Goal: Browse casually: Explore the website without a specific task or goal

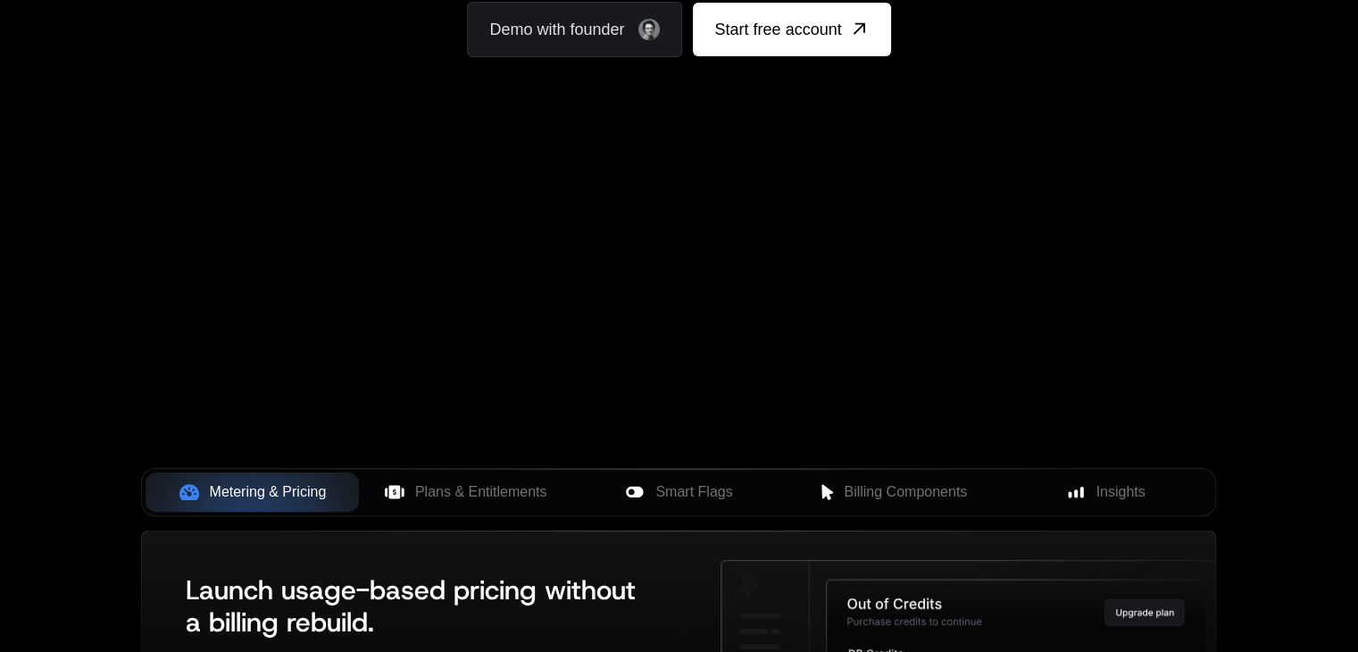
scroll to position [280, 0]
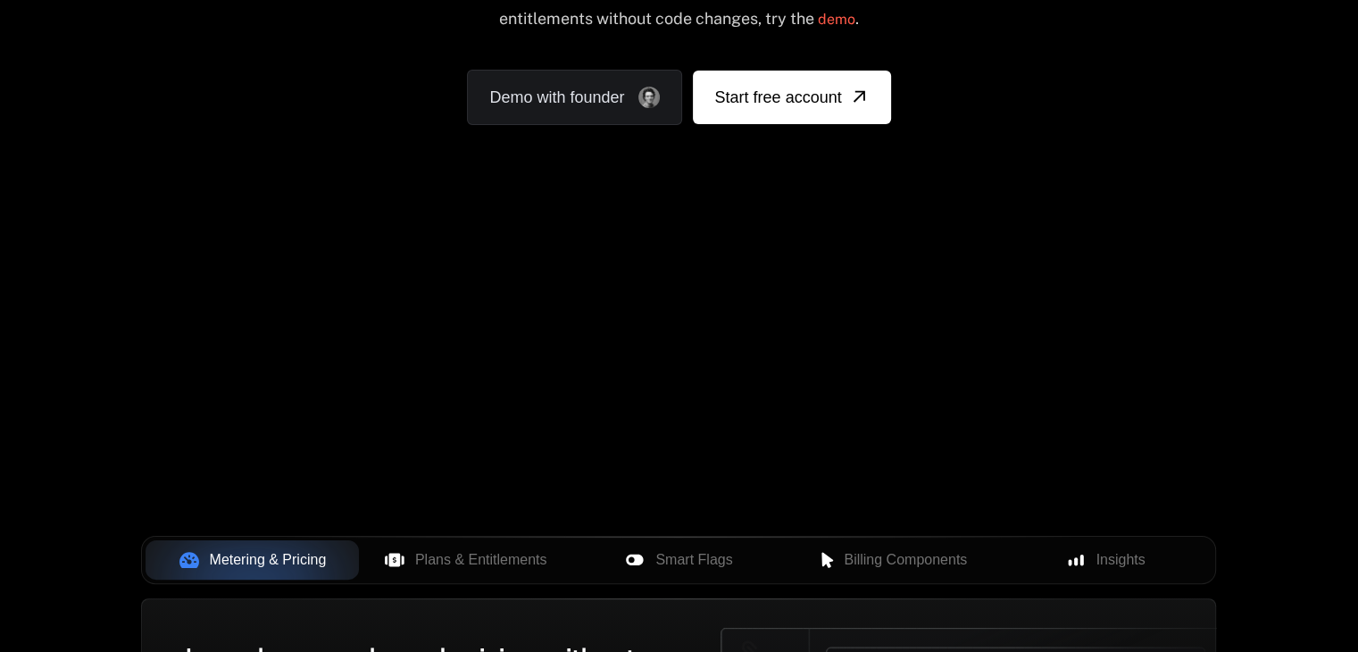
drag, startPoint x: 930, startPoint y: 311, endPoint x: 421, endPoint y: 337, distance: 509.4
click at [424, 338] on div "Your browser does not support the video tag." at bounding box center [678, 246] width 1160 height 751
click at [363, 324] on div "Your browser does not support the video tag." at bounding box center [678, 246] width 1160 height 751
drag, startPoint x: 363, startPoint y: 324, endPoint x: 368, endPoint y: 311, distance: 14.1
click at [368, 311] on div "Your browser does not support the video tag." at bounding box center [678, 246] width 1160 height 751
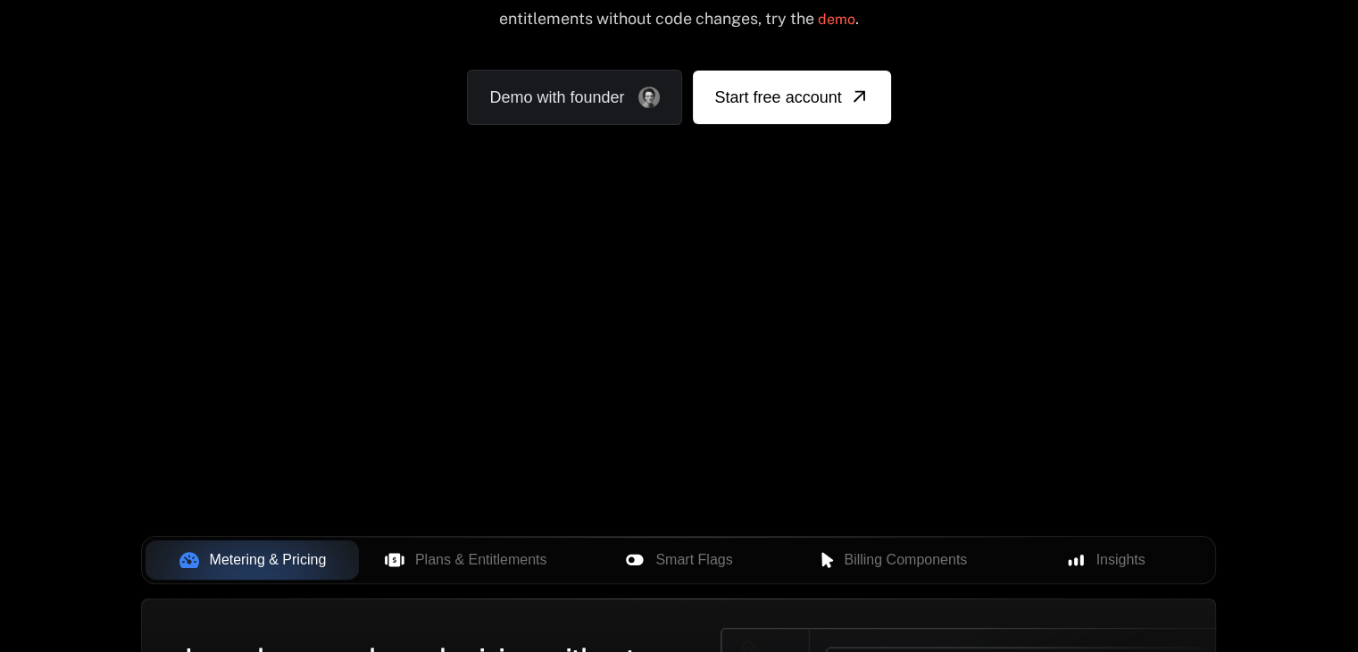
click at [255, 269] on div "Your browser does not support the video tag." at bounding box center [678, 246] width 1160 height 751
click at [257, 271] on div "Your browser does not support the video tag." at bounding box center [678, 246] width 1160 height 751
drag, startPoint x: 289, startPoint y: 296, endPoint x: 350, endPoint y: 280, distance: 62.8
click at [295, 296] on div "Your browser does not support the video tag." at bounding box center [678, 246] width 1160 height 751
drag, startPoint x: 352, startPoint y: 280, endPoint x: 247, endPoint y: 233, distance: 114.6
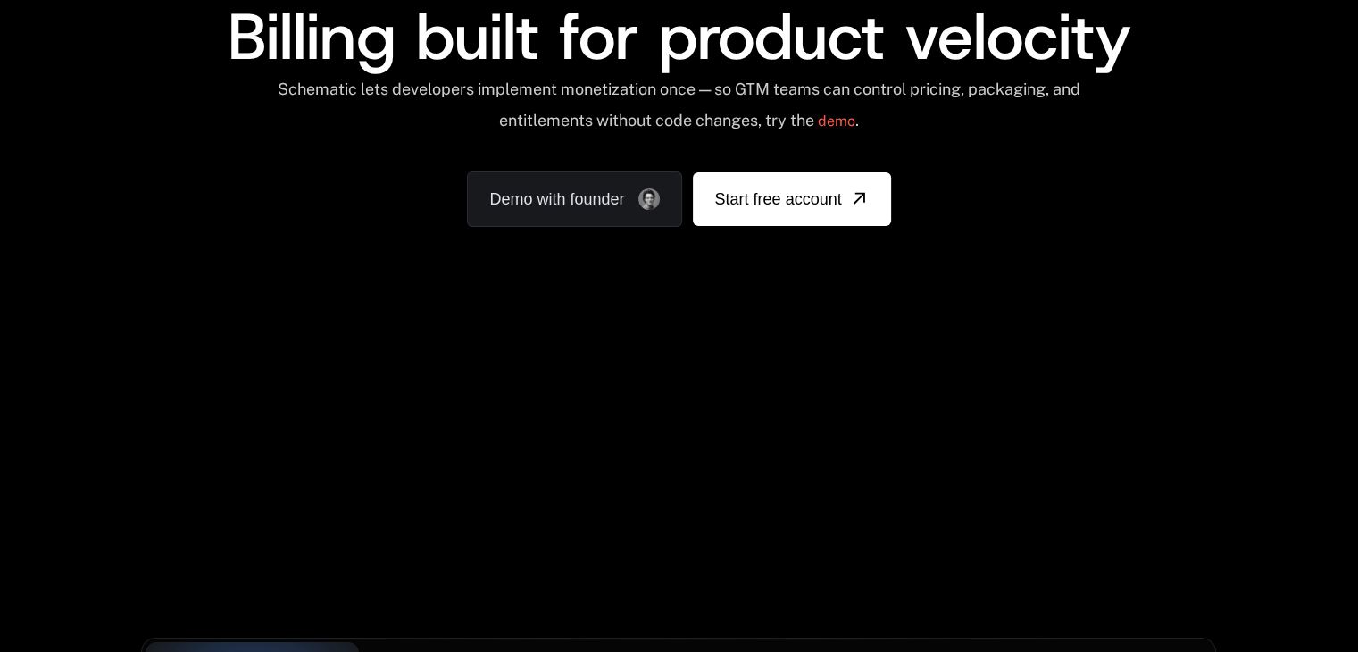
scroll to position [186, 0]
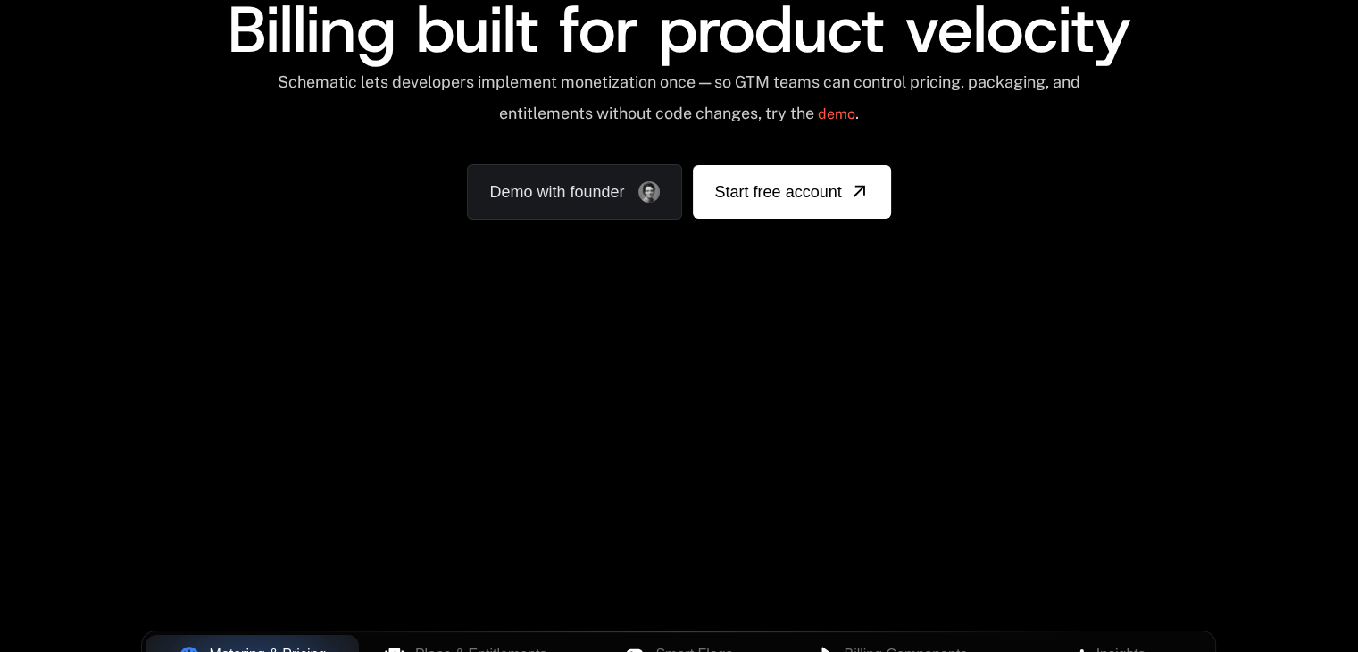
drag, startPoint x: 1019, startPoint y: 394, endPoint x: 359, endPoint y: 466, distance: 664.4
click at [359, 466] on div "Your browser does not support the video tag." at bounding box center [678, 340] width 1160 height 751
drag, startPoint x: 435, startPoint y: 402, endPoint x: 896, endPoint y: 535, distance: 480.2
click at [855, 554] on div "Your browser does not support the video tag." at bounding box center [678, 340] width 1160 height 751
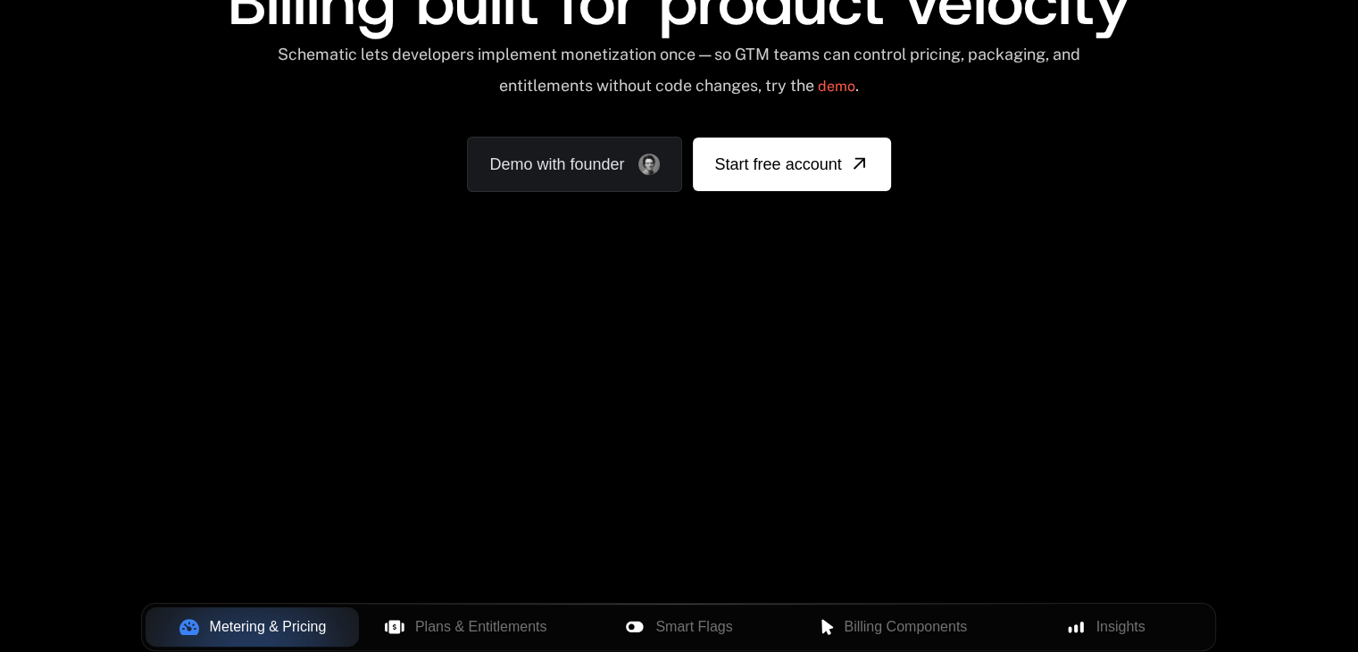
scroll to position [0, 0]
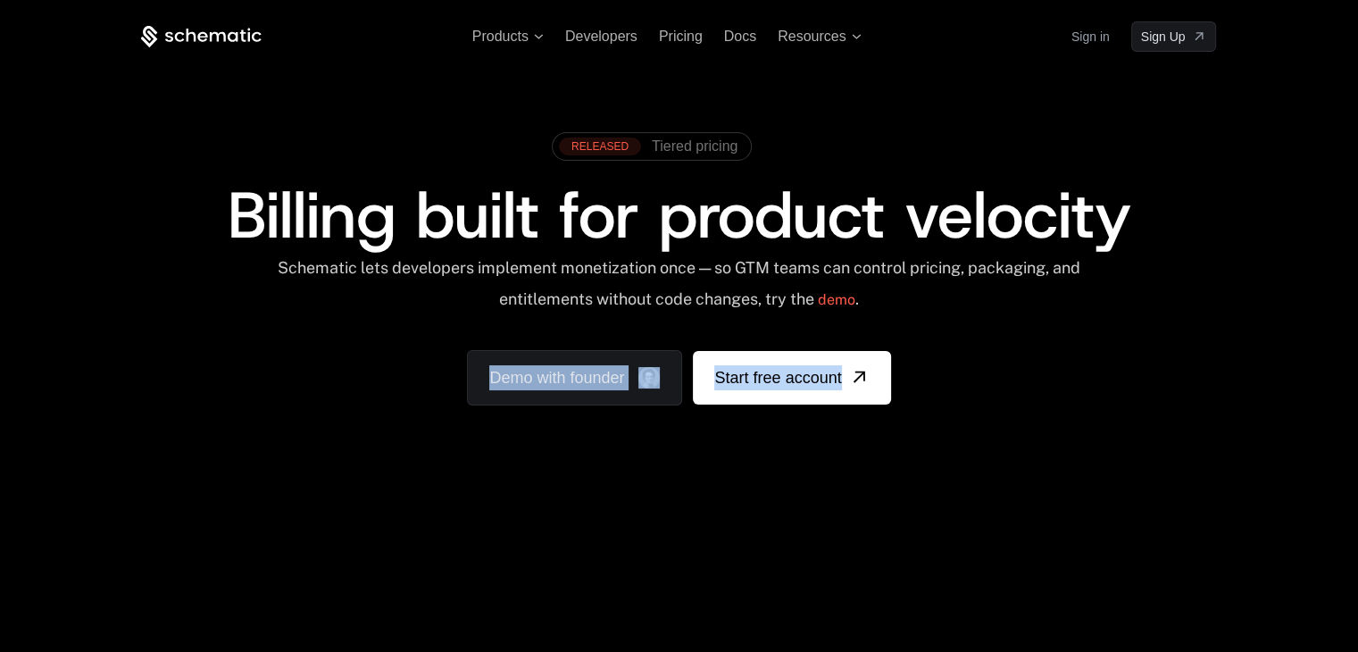
drag, startPoint x: 1043, startPoint y: 319, endPoint x: 1068, endPoint y: 195, distance: 125.7
click at [1069, 204] on div "RELEASED Tiered pricing Billing built for product velocity Schematic lets devel…" at bounding box center [678, 264] width 1160 height 425
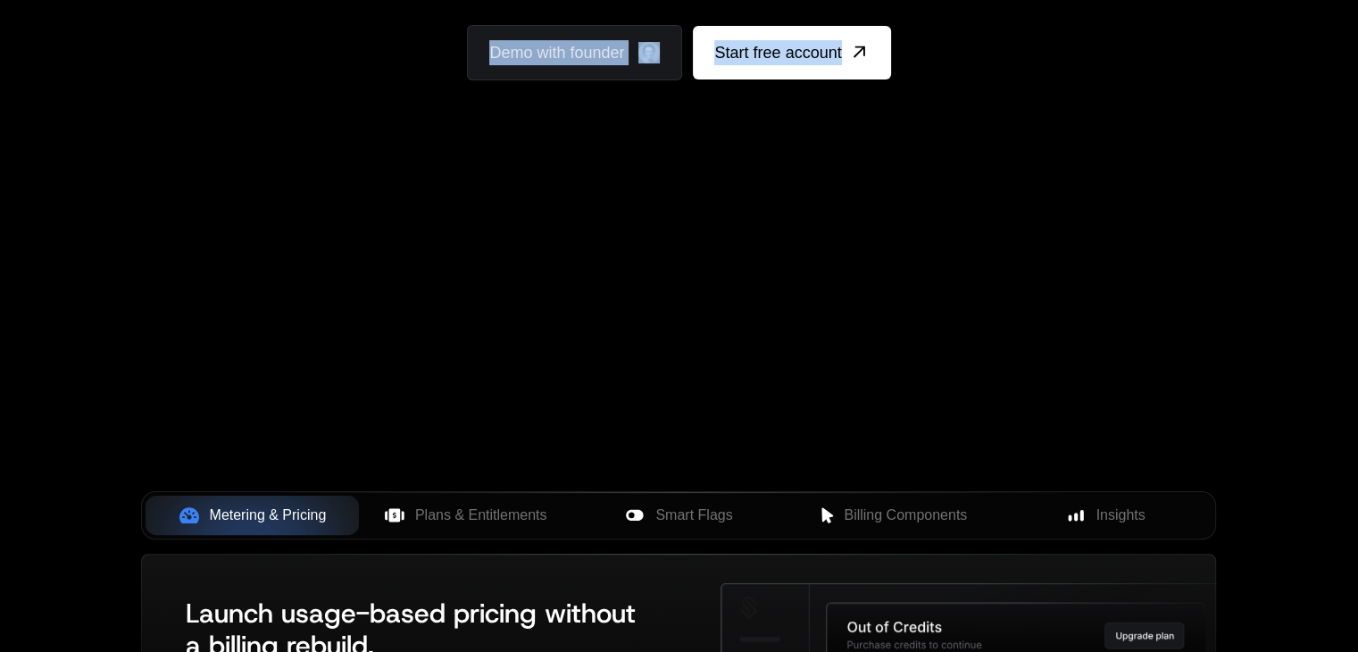
scroll to position [446, 0]
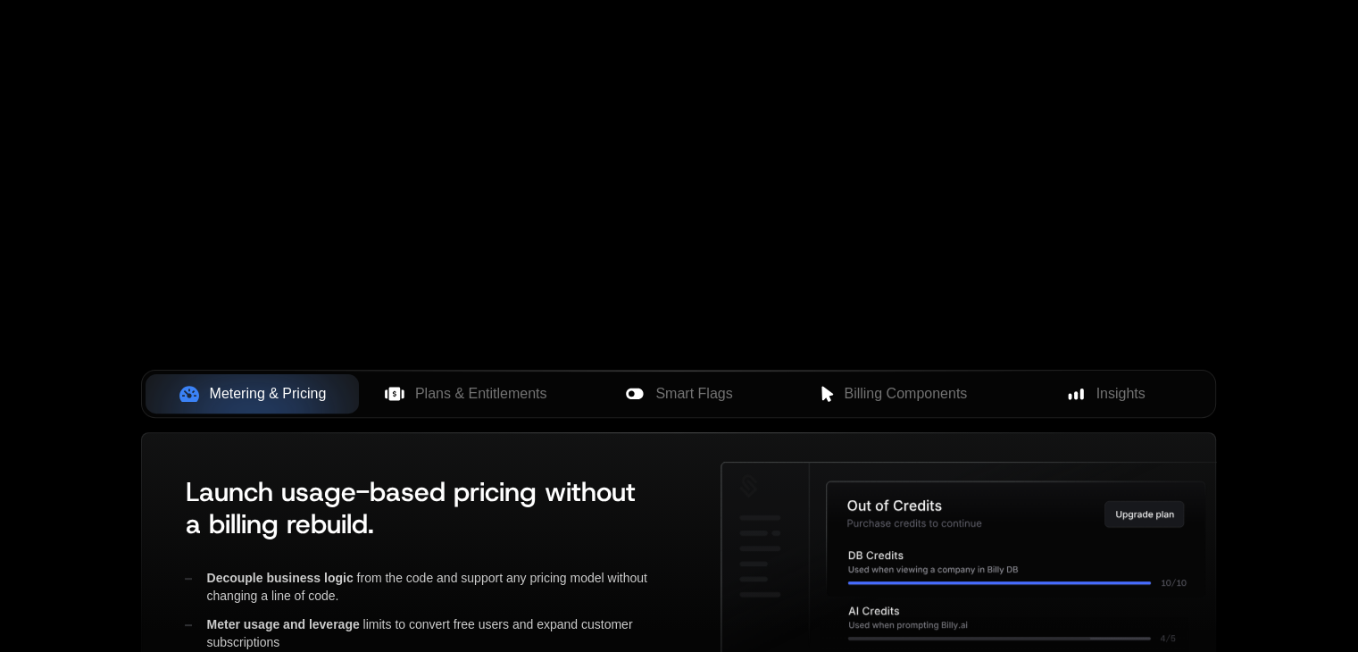
click at [1260, 278] on div "Products Developers Pricing Docs Resources Sign in Sign Up RELEASED Tiered pric…" at bounding box center [679, 200] width 1358 height 1292
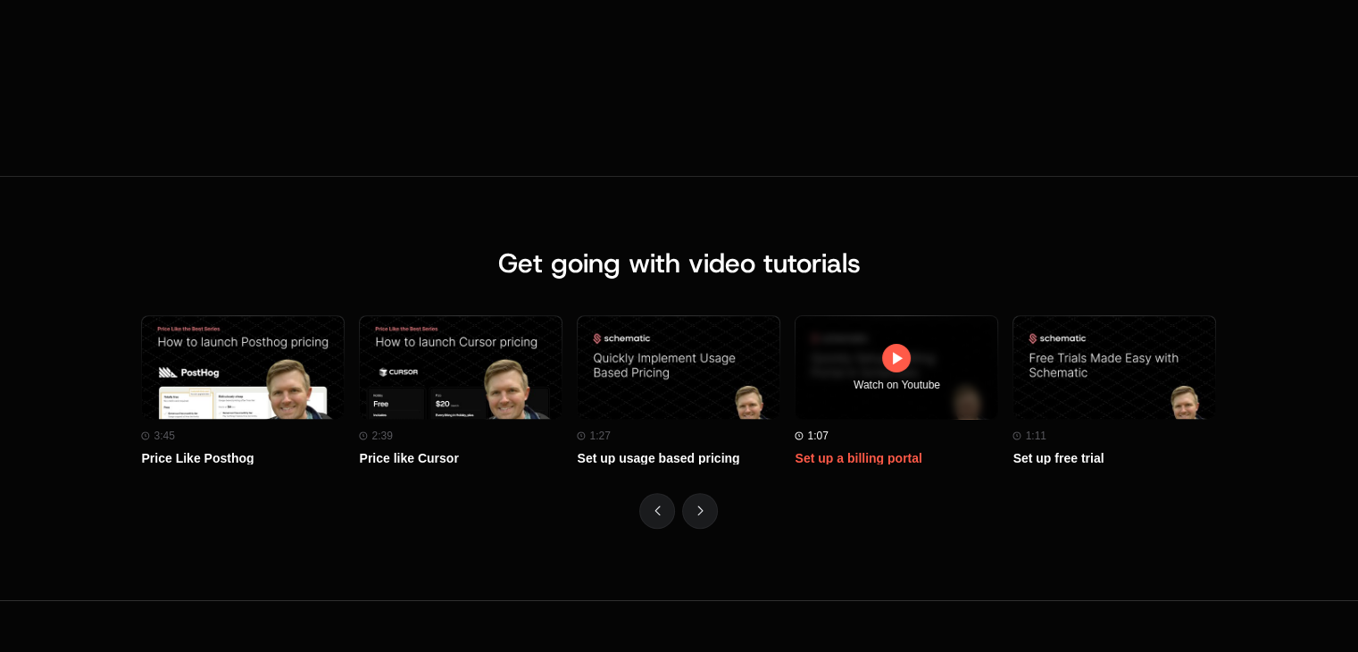
scroll to position [8256, 0]
